Goal: Task Accomplishment & Management: Manage account settings

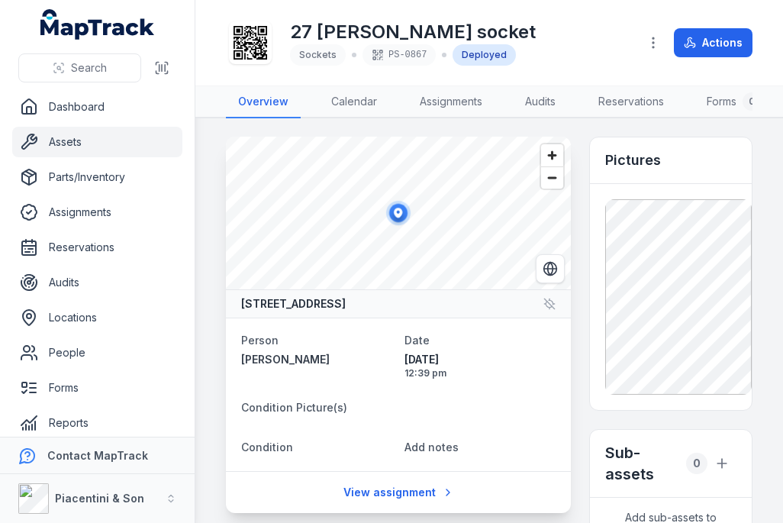
click at [132, 139] on link "Assets" at bounding box center [97, 142] width 170 height 31
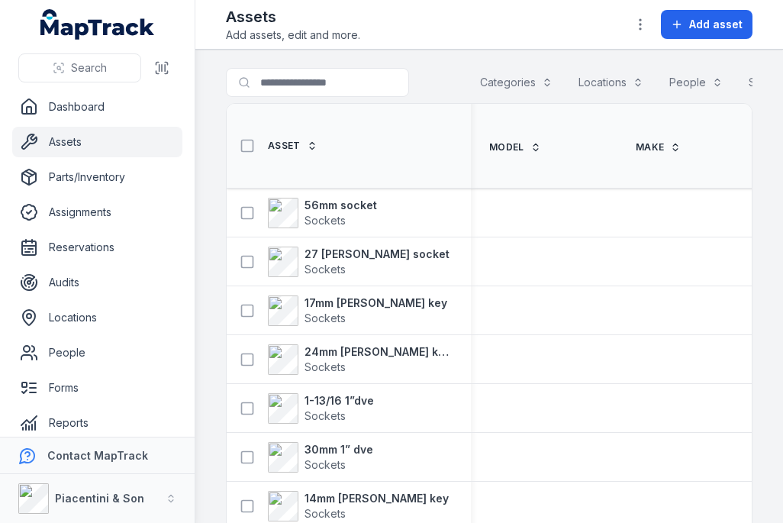
click at [717, 21] on span "Add asset" at bounding box center [715, 24] width 53 height 15
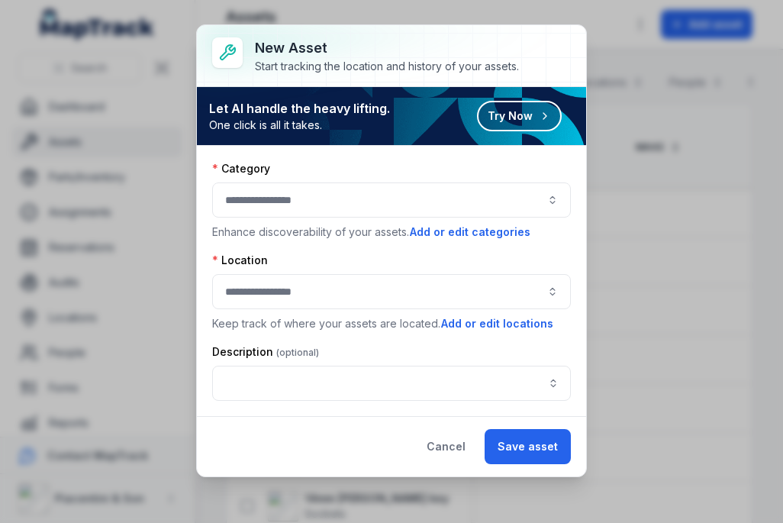
click at [509, 206] on div at bounding box center [391, 199] width 359 height 35
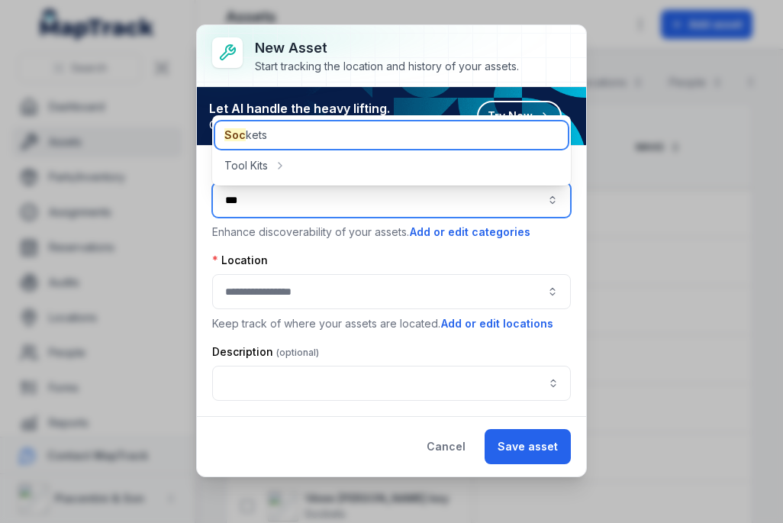
click at [333, 140] on div "Soc kets" at bounding box center [391, 134] width 353 height 27
type input "*******"
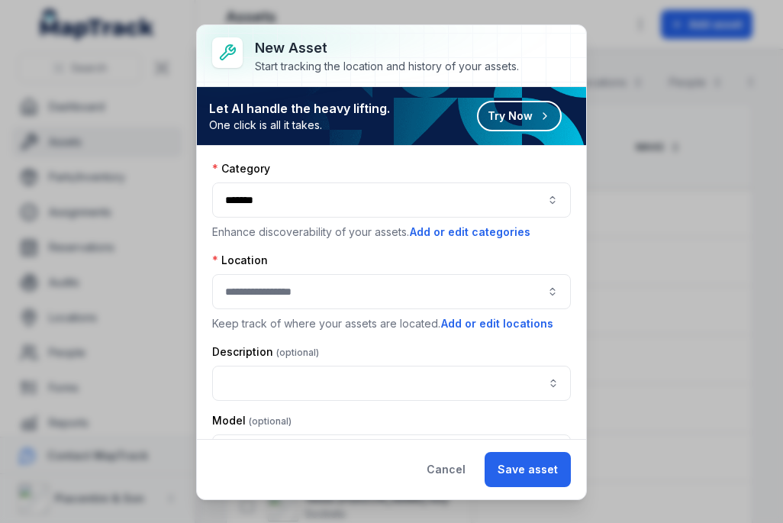
click at [342, 293] on div at bounding box center [391, 291] width 359 height 35
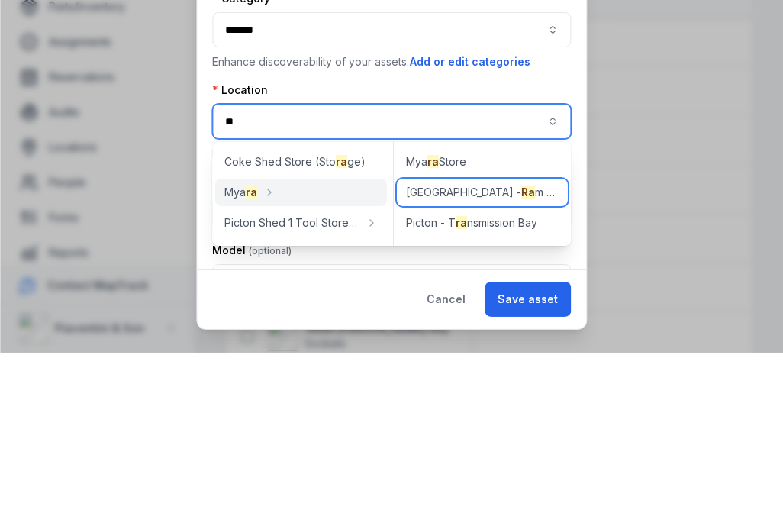
click at [522, 349] on div "Picton - [GEOGRAPHIC_DATA]" at bounding box center [482, 362] width 171 height 27
type input "**********"
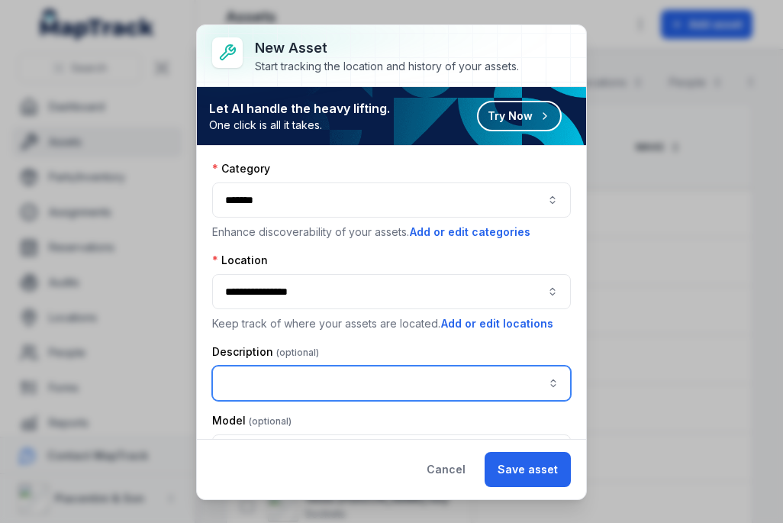
click at [440, 385] on input "asset-add:description-label" at bounding box center [391, 383] width 359 height 35
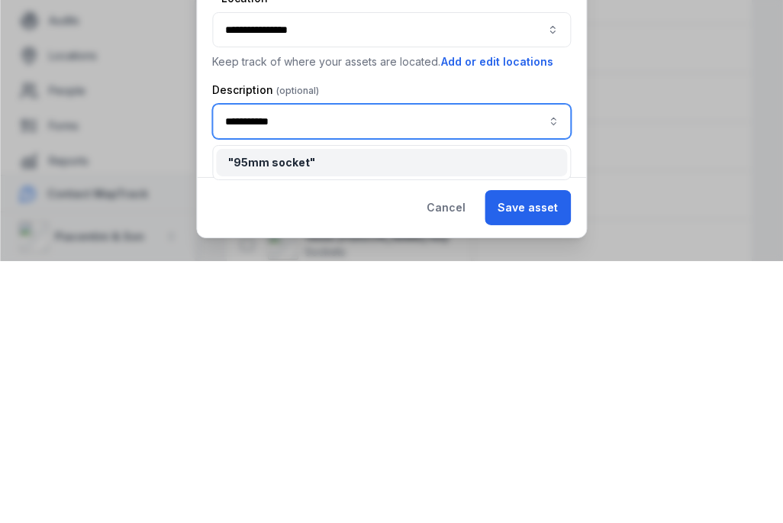
type input "**********"
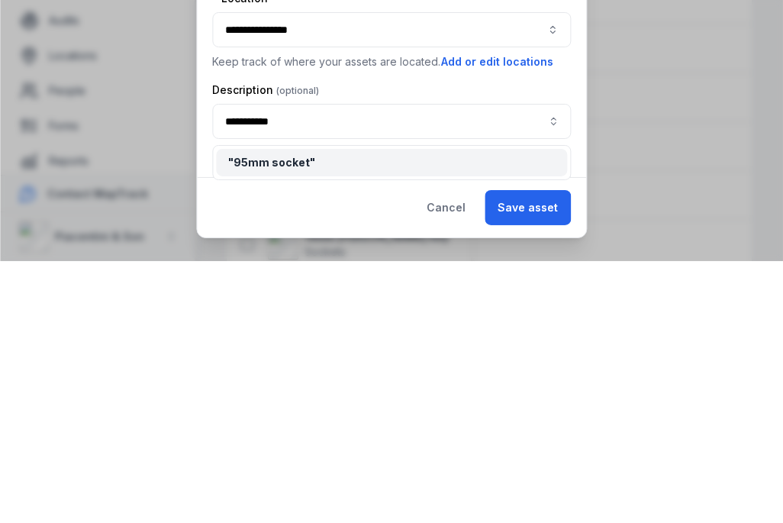
click at [537, 522] on div "**********" at bounding box center [391, 523] width 783 height 0
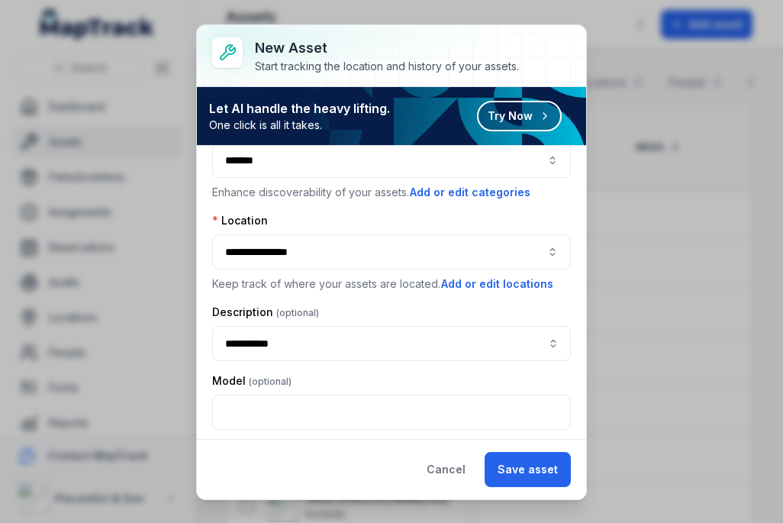
scroll to position [55, 0]
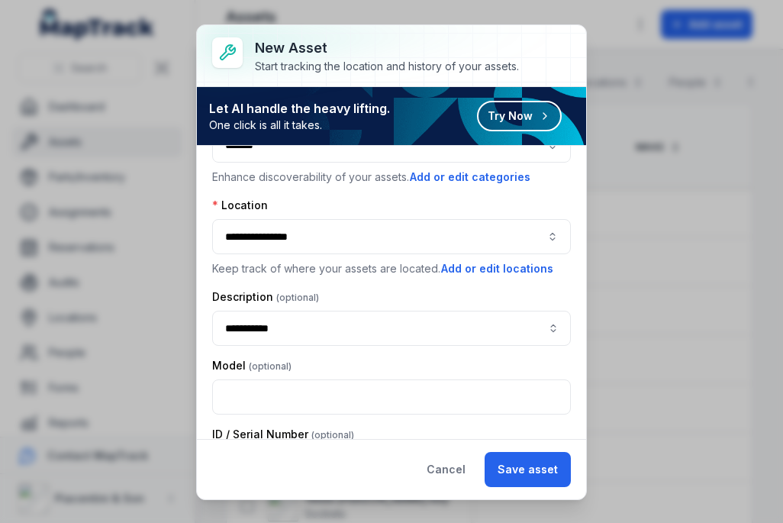
click at [545, 478] on button "Save asset" at bounding box center [528, 469] width 86 height 35
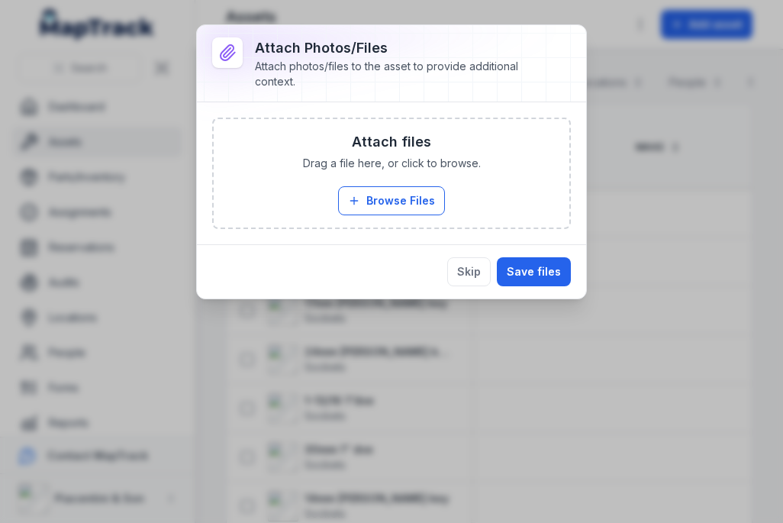
click at [425, 202] on button "Browse Files" at bounding box center [391, 200] width 107 height 29
click at [422, 211] on button "Browse Files" at bounding box center [391, 200] width 107 height 29
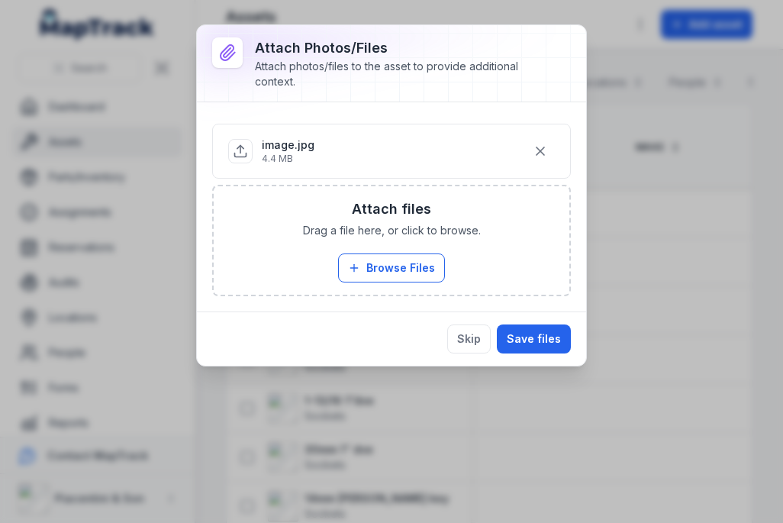
click at [537, 333] on button "Save files" at bounding box center [534, 338] width 74 height 29
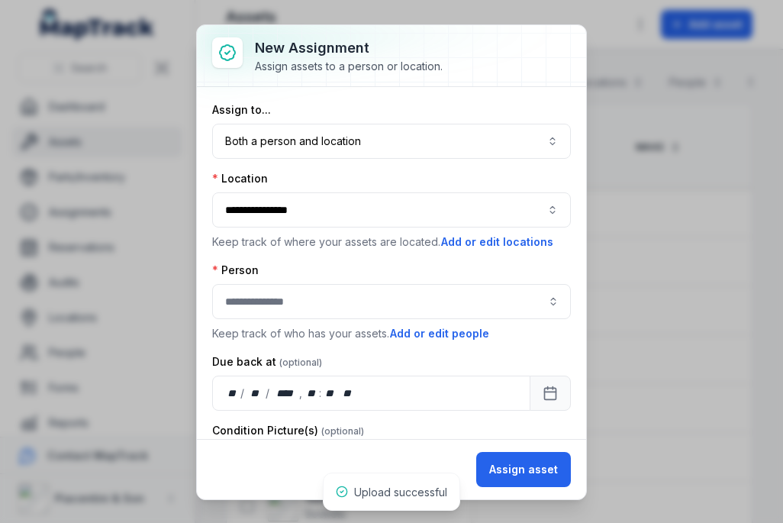
click at [411, 143] on button "Both a person and location ****" at bounding box center [391, 141] width 359 height 35
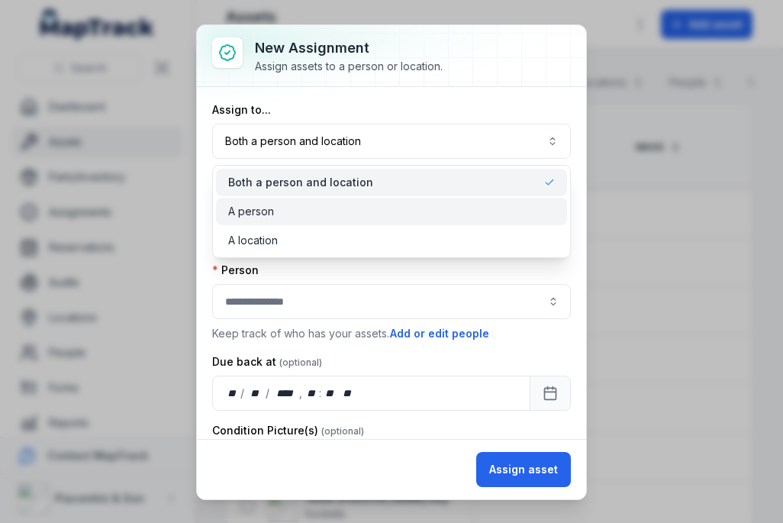
click at [344, 210] on div "A person" at bounding box center [391, 211] width 327 height 15
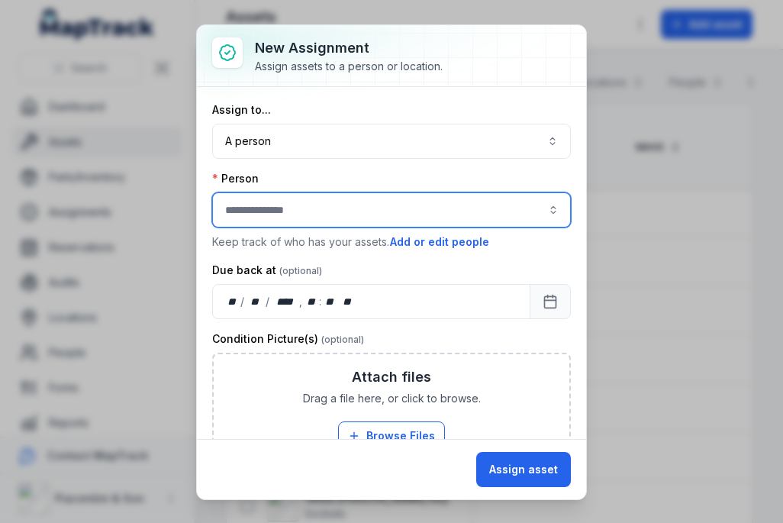
click at [307, 221] on input "assignment-add:person-label" at bounding box center [391, 209] width 359 height 35
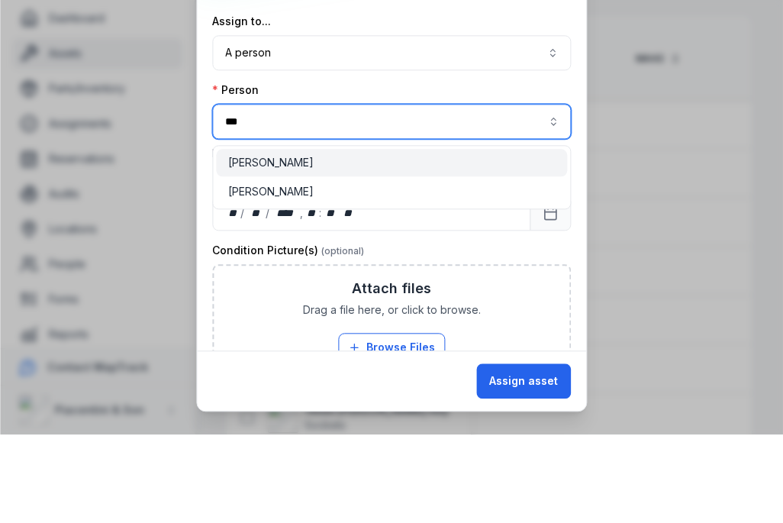
click at [351, 243] on div "[PERSON_NAME]" at bounding box center [391, 250] width 327 height 15
type input "**********"
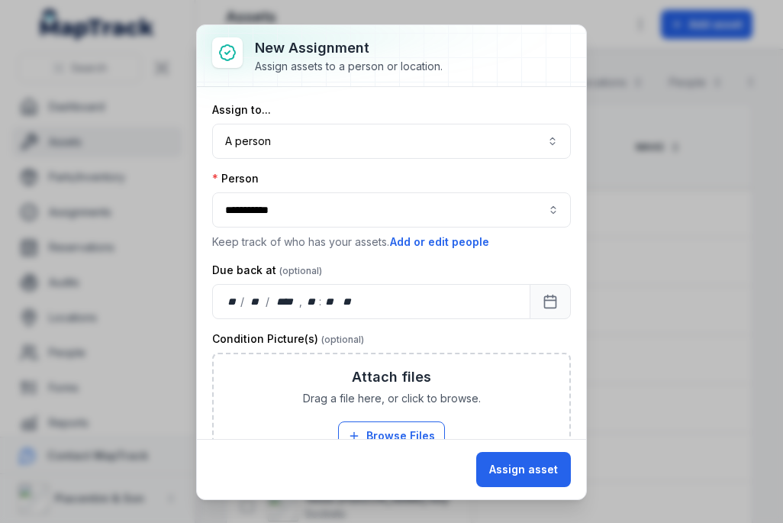
click at [535, 481] on button "Assign asset" at bounding box center [523, 469] width 95 height 35
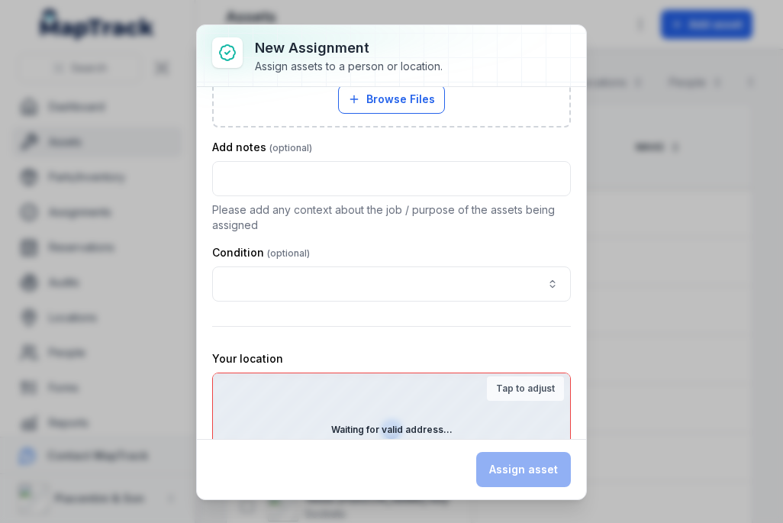
scroll to position [453, 0]
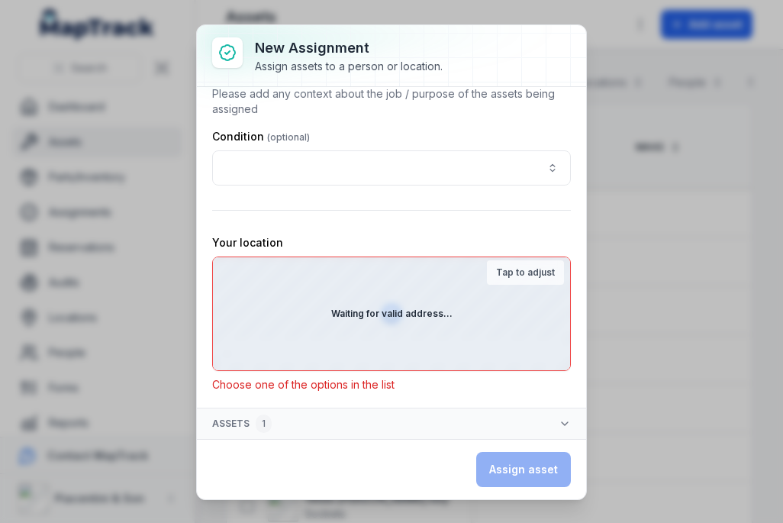
click at [533, 481] on div "Assign asset" at bounding box center [523, 469] width 95 height 35
click at [533, 311] on div "Waiting for valid address..." at bounding box center [391, 313] width 357 height 113
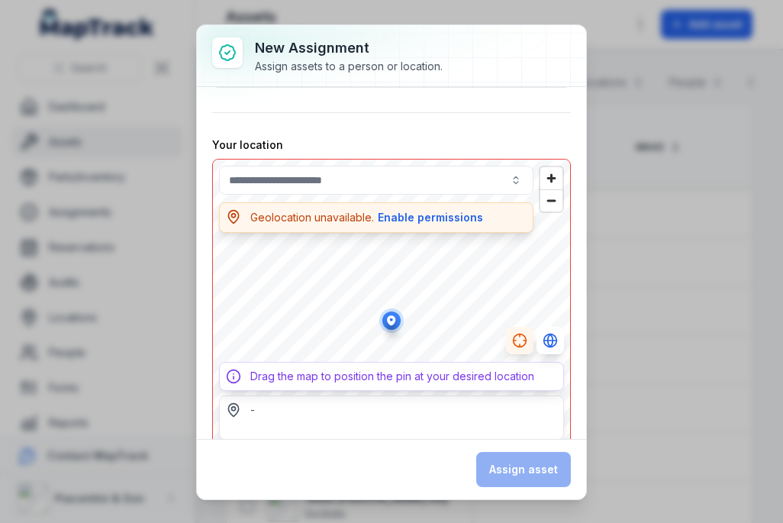
scroll to position [561, 0]
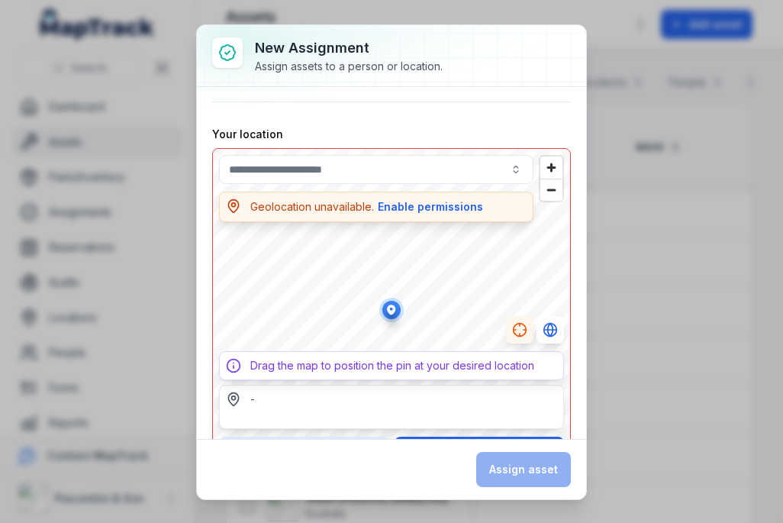
click at [538, 460] on div "Assign asset" at bounding box center [523, 469] width 95 height 35
click at [523, 469] on div "Assign asset" at bounding box center [523, 469] width 95 height 35
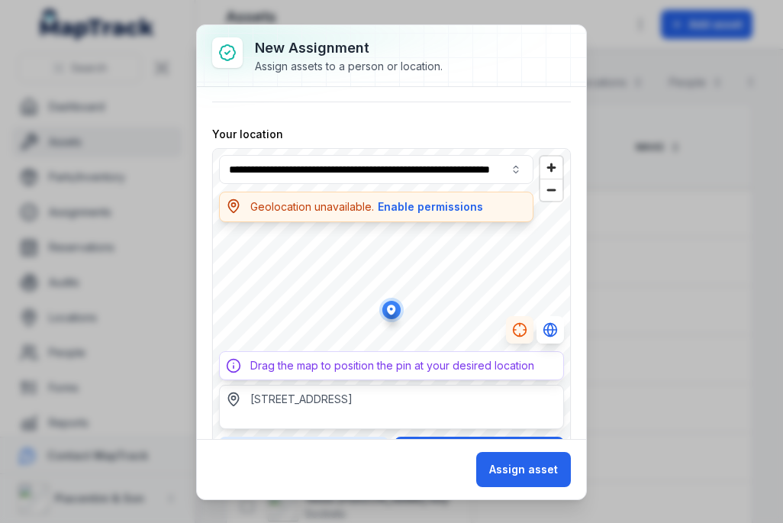
click at [435, 205] on button "Enable permissions" at bounding box center [430, 206] width 107 height 17
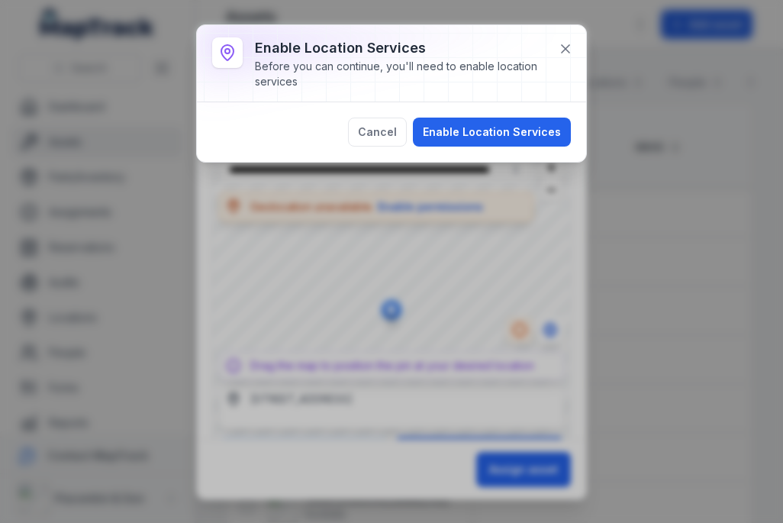
click at [519, 135] on button "Enable Location Services" at bounding box center [492, 132] width 158 height 29
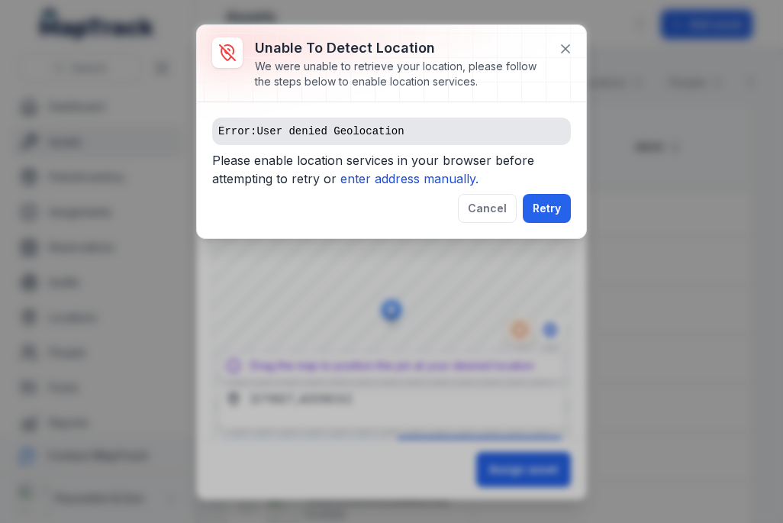
click at [553, 209] on button "Retry" at bounding box center [547, 208] width 48 height 29
click at [559, 199] on button "Retry" at bounding box center [547, 208] width 48 height 29
click at [580, 31] on div at bounding box center [391, 63] width 389 height 76
click at [577, 40] on button at bounding box center [565, 48] width 29 height 29
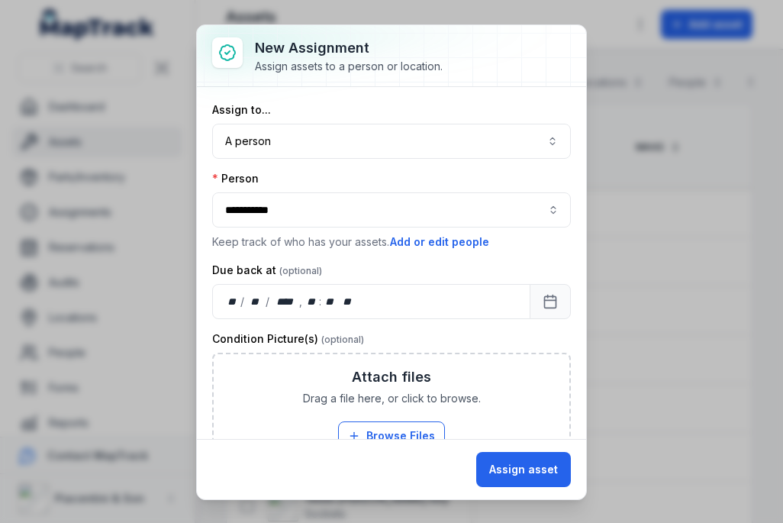
scroll to position [0, 0]
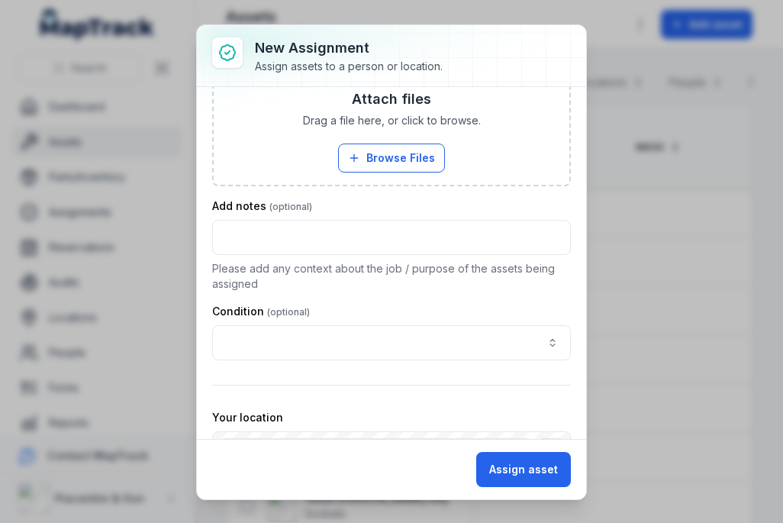
type input "**********"
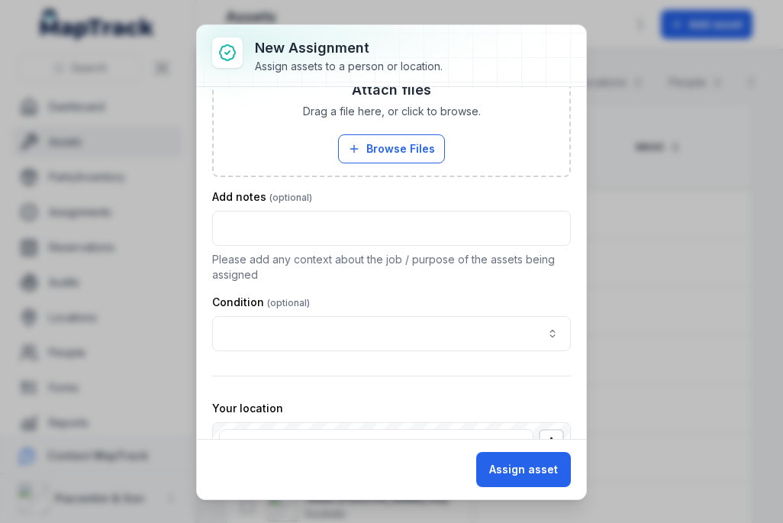
scroll to position [287, 0]
click at [527, 475] on button "Assign asset" at bounding box center [523, 469] width 95 height 35
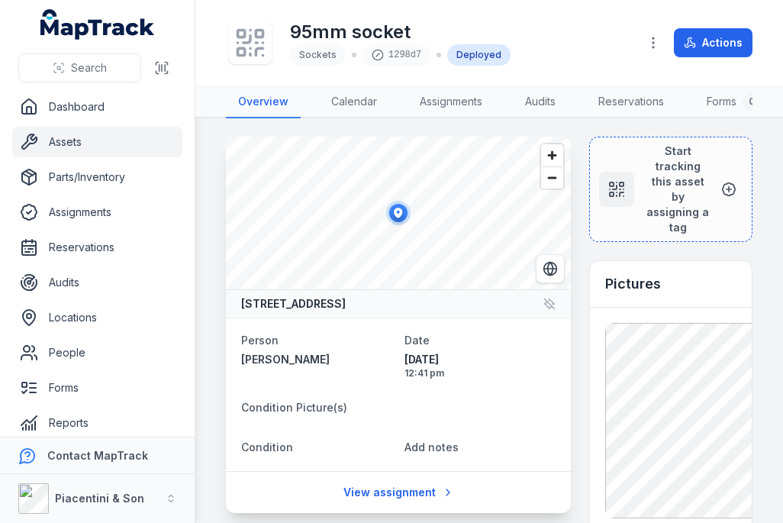
click at [245, 63] on div at bounding box center [250, 42] width 43 height 43
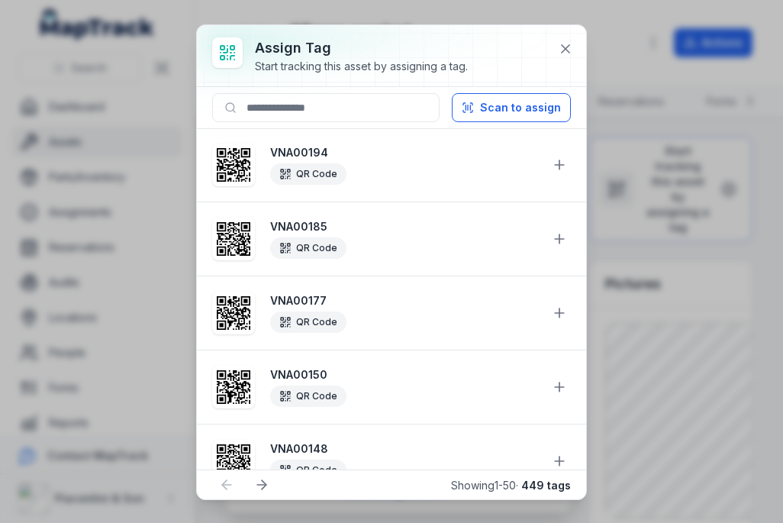
click at [533, 108] on button "Scan to assign" at bounding box center [511, 107] width 119 height 29
